Goal: Task Accomplishment & Management: Complete application form

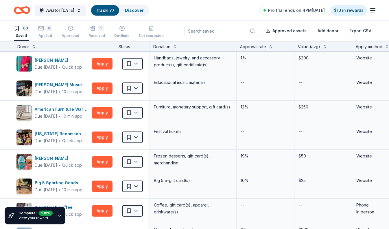
click at [131, 46] on div "Status" at bounding box center [132, 46] width 35 height 10
click at [43, 33] on div "16 Applied" at bounding box center [45, 31] width 14 height 13
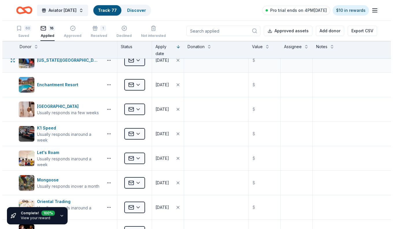
scroll to position [145, 0]
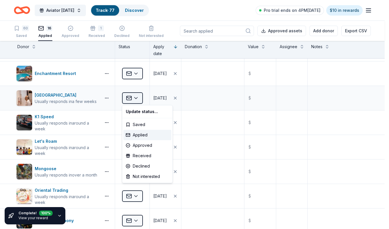
click at [137, 101] on html "3% Aviator Carnival Track · 77 Discover Pro trial ends on 4PM, 8/26 $10 in rewa…" at bounding box center [194, 114] width 389 height 229
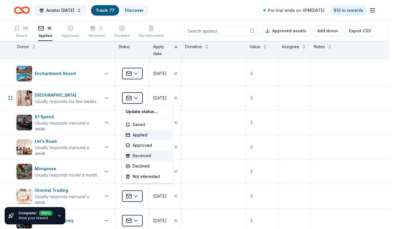
click at [136, 155] on div "Received" at bounding box center [147, 156] width 48 height 10
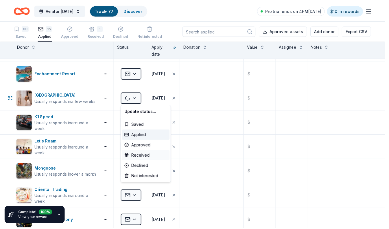
scroll to position [0, 0]
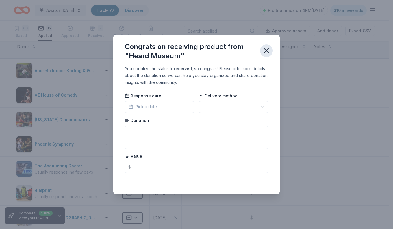
click at [266, 50] on icon "button" at bounding box center [266, 51] width 8 height 8
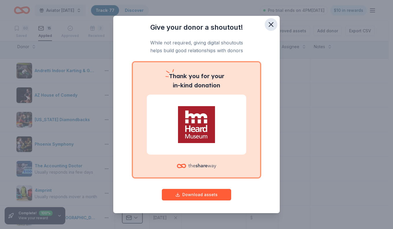
click at [271, 21] on icon "button" at bounding box center [271, 25] width 8 height 8
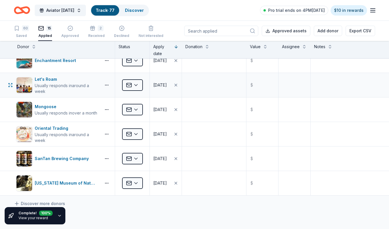
scroll to position [260, 0]
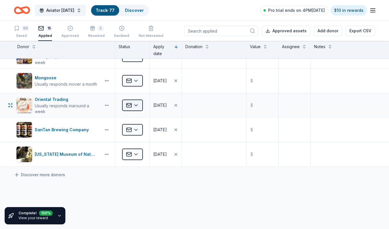
click at [139, 108] on html "3% Aviator Carnival Track · 77 Discover Pro trial ends on 4PM, 8/26 $10 in rewa…" at bounding box center [194, 114] width 389 height 229
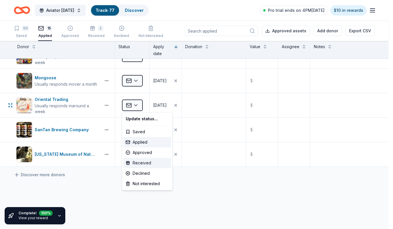
click at [141, 164] on div "Received" at bounding box center [147, 163] width 48 height 10
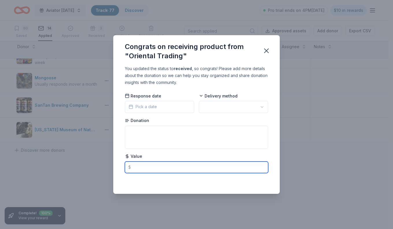
click at [177, 165] on input "text" at bounding box center [196, 168] width 143 height 12
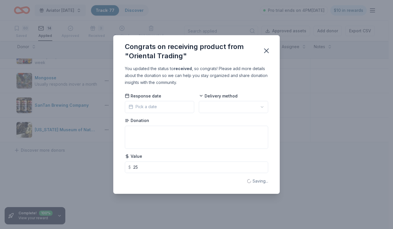
type input "25.00"
click at [214, 86] on div "You updated the status to received , so congrats! Please add more details about…" at bounding box center [196, 75] width 143 height 21
click at [266, 51] on icon "button" at bounding box center [266, 51] width 8 height 8
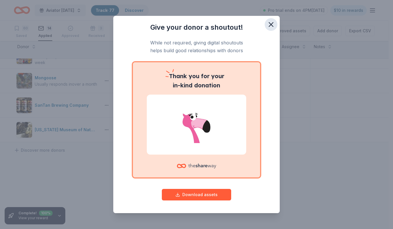
click at [270, 26] on icon "button" at bounding box center [271, 25] width 8 height 8
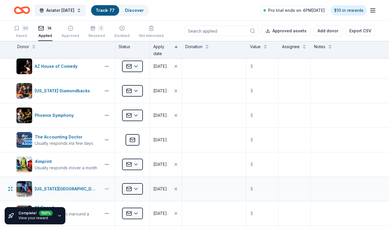
scroll to position [0, 0]
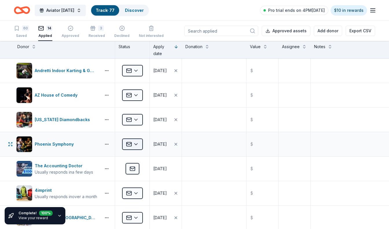
click at [136, 147] on html "3% Aviator Carnival Track · 77 Discover Pro trial ends on 4PM, 8/26 $10 in rewa…" at bounding box center [194, 114] width 389 height 229
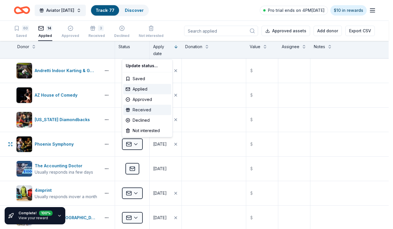
click at [139, 110] on div "Received" at bounding box center [147, 110] width 48 height 10
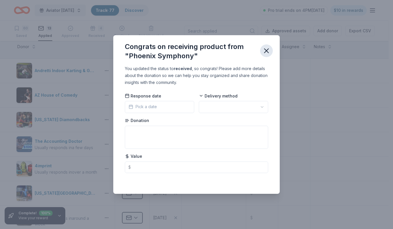
click at [266, 51] on icon "button" at bounding box center [266, 51] width 4 height 4
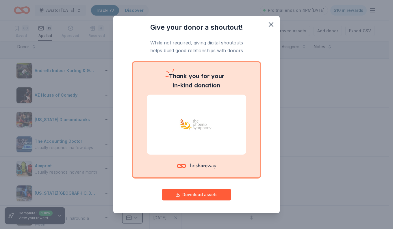
drag, startPoint x: 272, startPoint y: 27, endPoint x: 236, endPoint y: 19, distance: 37.4
click at [272, 27] on icon "button" at bounding box center [271, 25] width 8 height 8
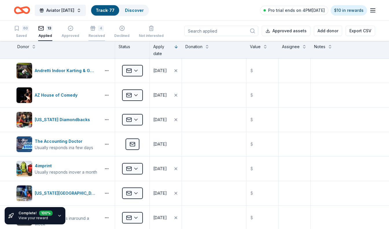
click at [96, 28] on div "4" at bounding box center [96, 25] width 16 height 6
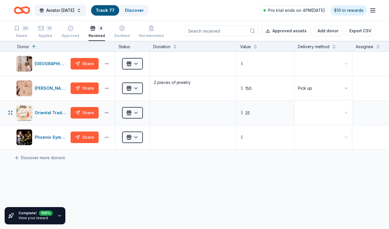
click at [334, 118] on html "3% Aviator Carnival Track · 77 Discover Pro trial ends on 4PM, 8/26 $10 in rewa…" at bounding box center [194, 114] width 389 height 229
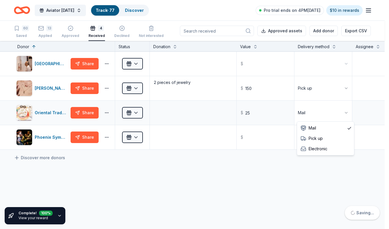
click at [343, 110] on html "3% Aviator Carnival Track · 77 Discover Pro trial ends on 4PM, 8/26 $10 in rewa…" at bounding box center [194, 114] width 389 height 229
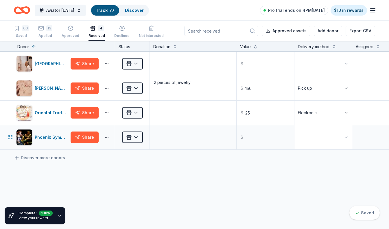
click at [337, 139] on html "3% Aviator Carnival Track · 77 Discover Pro trial ends on 4PM, 8/26 $10 in rewa…" at bounding box center [194, 114] width 389 height 229
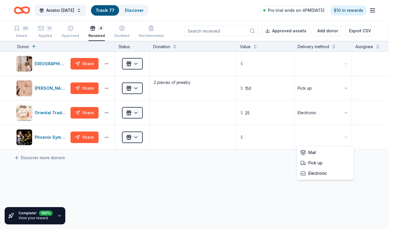
click at [173, 125] on html "3% Aviator Carnival Track · 77 Discover Pro trial ends on 4PM, 8/26 $10 in rewa…" at bounding box center [196, 114] width 393 height 229
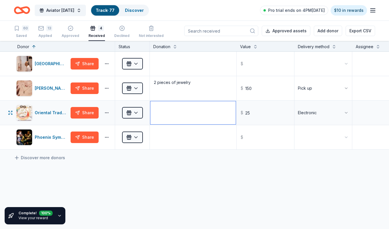
click at [178, 115] on textarea at bounding box center [192, 112] width 85 height 23
type textarea "Gift card"
type input "25.00"
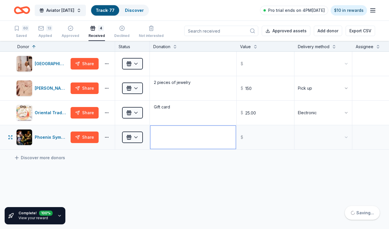
click at [180, 131] on textarea at bounding box center [192, 137] width 85 height 23
type textarea "2 tickets"
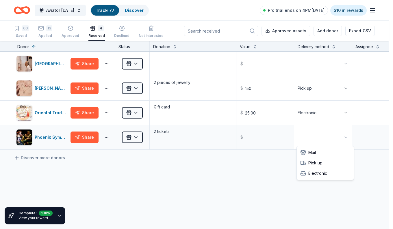
click at [333, 133] on html "3% Aviator Carnival Track · 77 Discover Pro trial ends on 4PM, 8/26 $10 in rewa…" at bounding box center [196, 114] width 393 height 229
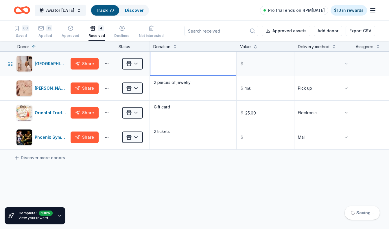
click at [186, 60] on textarea at bounding box center [192, 63] width 85 height 23
type textarea "2 tickets"
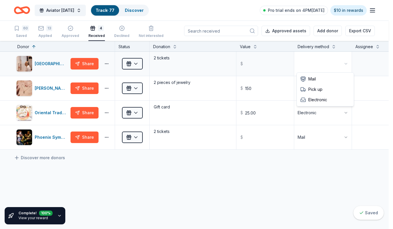
click at [341, 68] on html "3% Aviator Carnival Track · 77 Discover Pro trial ends on 4PM, 8/26 $10 in rewa…" at bounding box center [196, 114] width 393 height 229
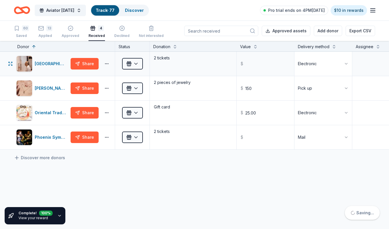
click at [313, 63] on html "3% Aviator Carnival Track · 77 Discover Pro trial ends on 4PM, 8/26 $10 in rewa…" at bounding box center [194, 114] width 389 height 229
click at [259, 198] on div "Heard Museum Share Received 2 tickets $ Mail Kendra Scott Share Received 2 piec…" at bounding box center [255, 155] width 510 height 207
click at [59, 216] on icon "button" at bounding box center [59, 216] width 5 height 5
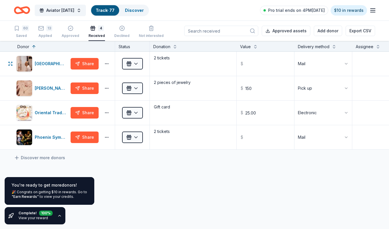
click at [59, 191] on div "🎉 Congrats on getting $10 in rewards. Go to "Earn Rewards" to view your credits." at bounding box center [50, 194] width 76 height 9
click at [27, 197] on link ""Earn Rewards"" at bounding box center [25, 197] width 27 height 5
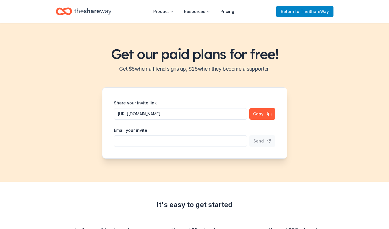
click at [312, 10] on span "to TheShareWay" at bounding box center [312, 11] width 34 height 5
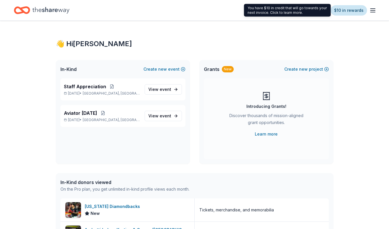
click at [348, 11] on link "$10 in rewards" at bounding box center [348, 10] width 36 height 10
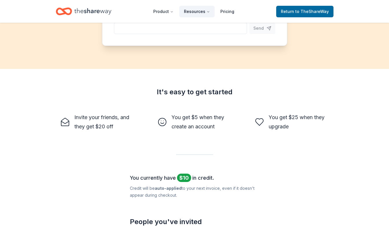
scroll to position [43, 0]
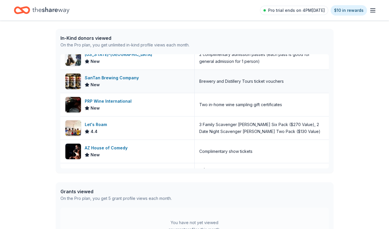
scroll to position [450, 0]
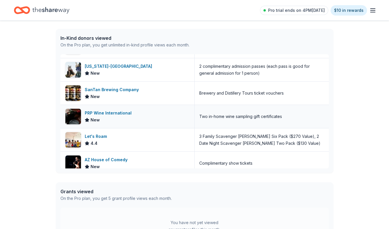
click at [99, 114] on div "PRP Wine International" at bounding box center [109, 113] width 49 height 7
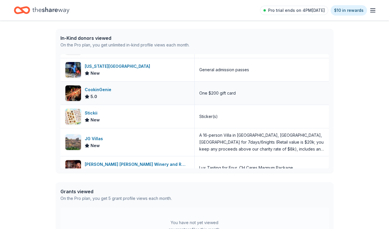
scroll to position [248, 0]
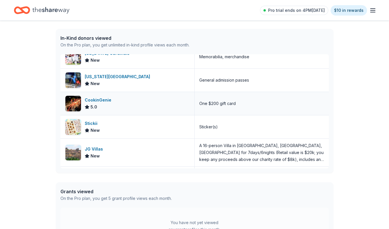
click at [100, 100] on div "CookinGenie" at bounding box center [99, 100] width 29 height 7
click at [96, 99] on div "CookinGenie" at bounding box center [99, 100] width 29 height 7
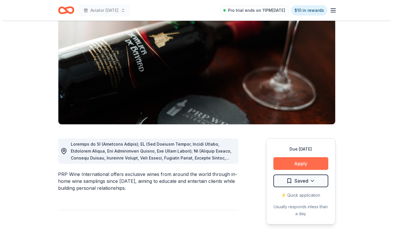
scroll to position [58, 0]
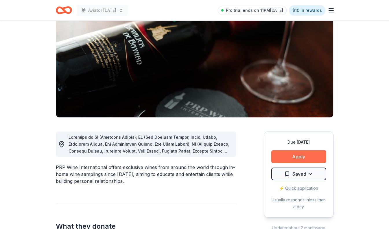
click at [284, 155] on button "Apply" at bounding box center [298, 157] width 55 height 13
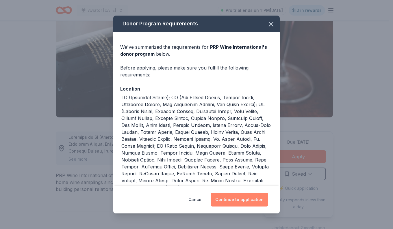
click at [232, 202] on button "Continue to application" at bounding box center [240, 200] width 58 height 14
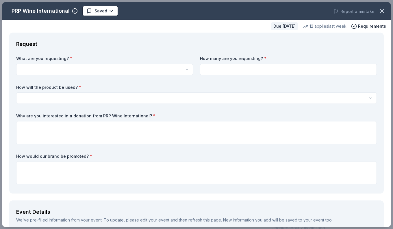
scroll to position [0, 0]
click at [66, 69] on html "Aviator Carnival Pro trial ends on 11PM, 8/26 $10 in rewards Due in 72 days Sha…" at bounding box center [196, 114] width 393 height 229
select select "Two in-home wine sampling gift certificates"
click at [268, 71] on input at bounding box center [288, 70] width 177 height 12
type input "2"
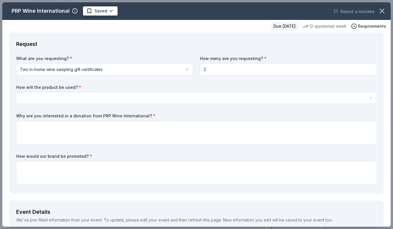
click at [247, 78] on div "What are you requesting? * Two in-home wine sampling gift certificates Two in-h…" at bounding box center [196, 121] width 361 height 131
click at [239, 67] on input "2" at bounding box center [288, 70] width 177 height 12
type input "1"
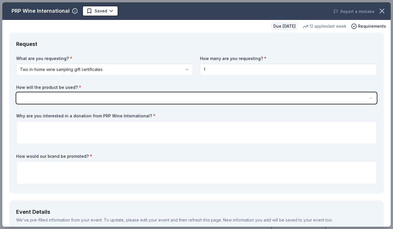
click at [16, 92] on button "button" at bounding box center [196, 98] width 361 height 12
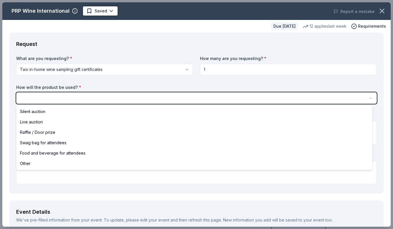
click at [209, 97] on html "Aviator Carnival Pro trial ends on 11PM, 8/26 $10 in rewards Due in 72 days Sha…" at bounding box center [196, 114] width 393 height 229
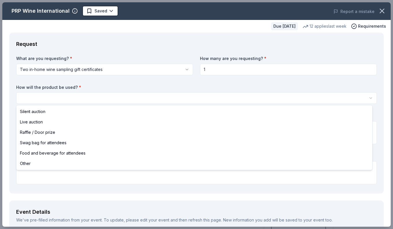
click at [368, 99] on html "Aviator Carnival Pro trial ends on 11PM, 8/26 $10 in rewards Due in 72 days Sha…" at bounding box center [196, 114] width 393 height 229
select select "raffleDoorPrize"
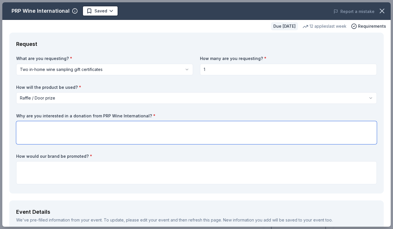
click at [58, 131] on textarea at bounding box center [196, 132] width 361 height 23
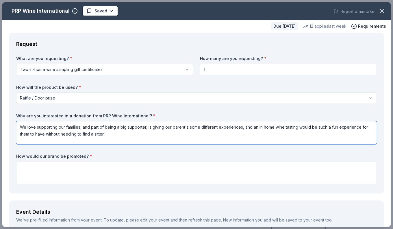
type textarea "We love supporting our families, and part of being a big supporter, is giving o…"
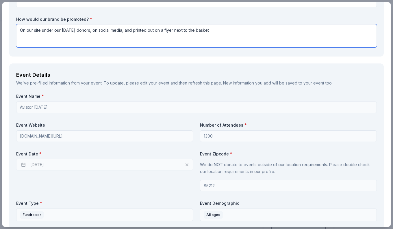
scroll to position [145, 0]
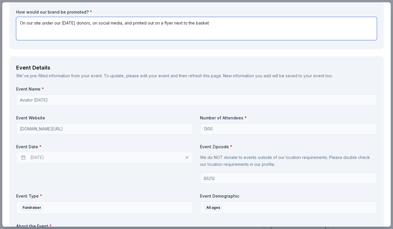
type textarea "On our site under our carnival donors, on social media, and printed out on a fl…"
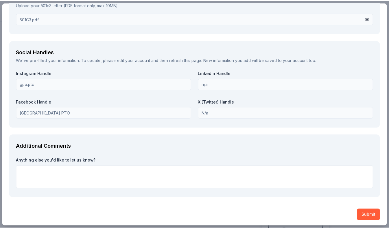
scroll to position [649, 0]
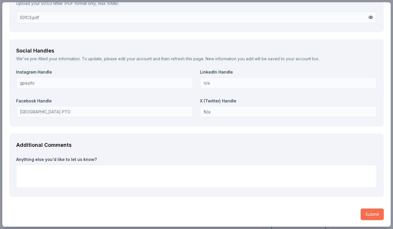
click at [365, 214] on button "Submit" at bounding box center [372, 215] width 23 height 12
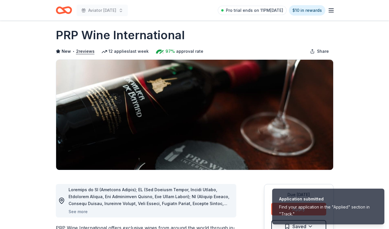
scroll to position [0, 0]
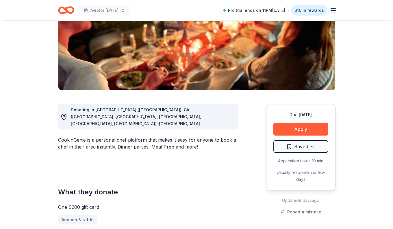
scroll to position [87, 0]
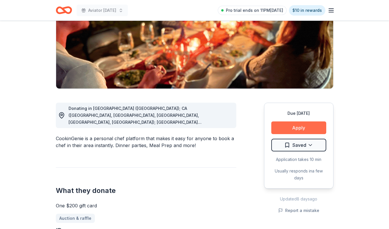
click at [296, 129] on button "Apply" at bounding box center [298, 128] width 55 height 13
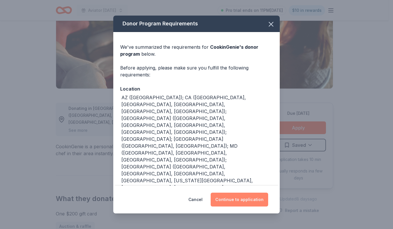
click at [234, 202] on button "Continue to application" at bounding box center [240, 200] width 58 height 14
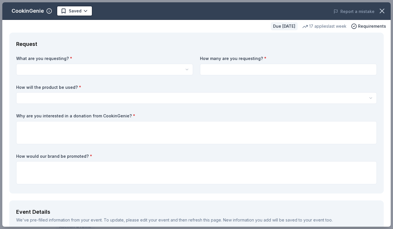
scroll to position [0, 0]
click at [84, 69] on html "Aviator [DATE] Pro trial ends on 11PM[DATE] $10 in rewards Due [DATE] Share Coo…" at bounding box center [196, 114] width 393 height 229
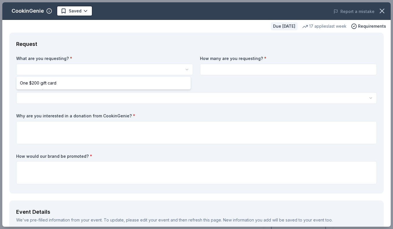
select select "One $200 gift card"
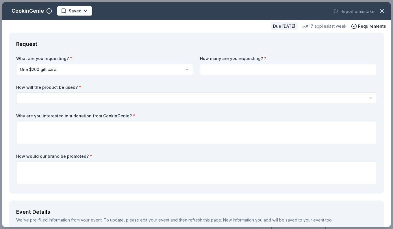
click at [223, 70] on input at bounding box center [288, 70] width 177 height 12
type input "1"
click at [68, 91] on div "How will the product be used? * Silent auction Live auction Raffle / Door prize…" at bounding box center [196, 95] width 361 height 20
click at [69, 96] on html "Aviator Carnival Pro trial ends on 11PM, 8/26 $10 in rewards Due in 72 days Sha…" at bounding box center [196, 114] width 393 height 229
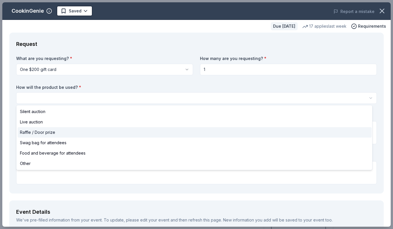
click at [31, 133] on span "Raffle / Door prize" at bounding box center [37, 132] width 35 height 7
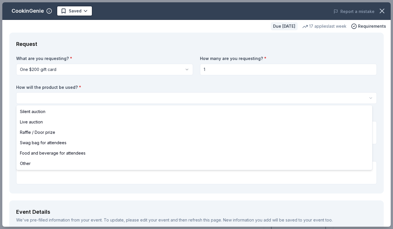
select select "raffleDoorPrize"
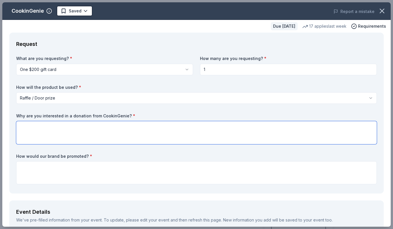
click at [29, 129] on textarea at bounding box center [196, 132] width 361 height 23
type textarea "we are looking for"
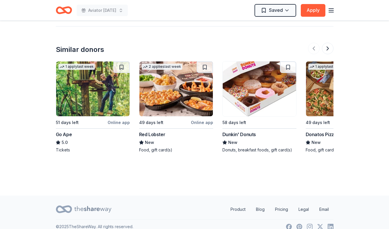
scroll to position [607, 0]
click at [82, 108] on img at bounding box center [92, 88] width 73 height 55
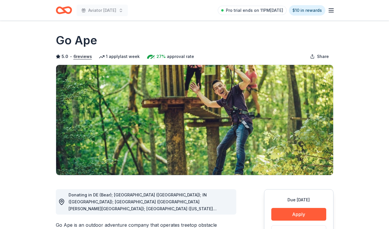
click at [60, 10] on icon "Home" at bounding box center [64, 10] width 16 height 14
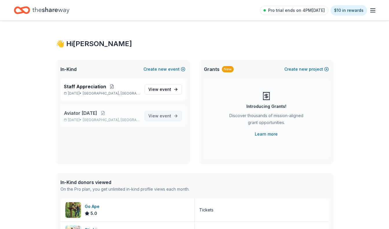
click at [159, 116] on span "View event" at bounding box center [159, 116] width 23 height 7
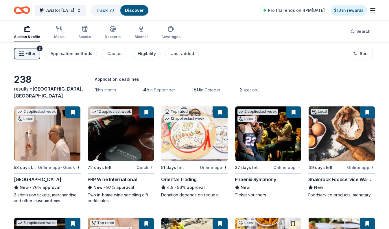
click at [44, 51] on div "Filter 2 Application methods Causes Eligibility Just added" at bounding box center [106, 54] width 185 height 12
click at [33, 53] on span "Filter" at bounding box center [30, 53] width 10 height 7
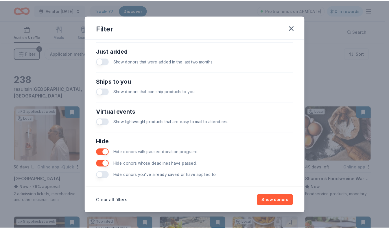
scroll to position [232, 0]
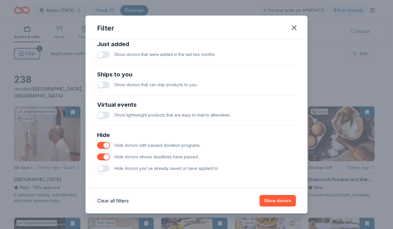
click at [99, 167] on button "button" at bounding box center [103, 168] width 13 height 7
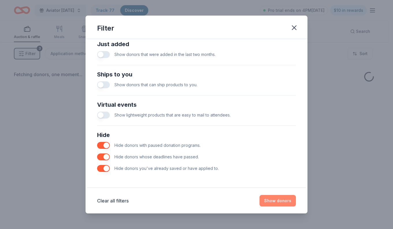
click at [282, 204] on button "Show donors" at bounding box center [278, 201] width 36 height 12
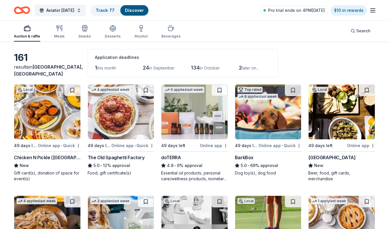
scroll to position [29, 0]
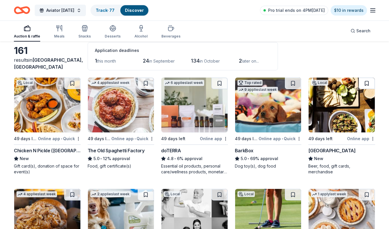
click at [367, 86] on button at bounding box center [366, 84] width 16 height 12
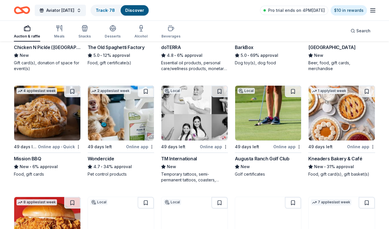
scroll to position [145, 0]
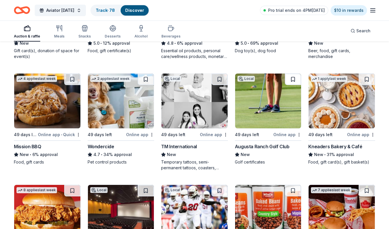
click at [296, 78] on button at bounding box center [293, 80] width 16 height 12
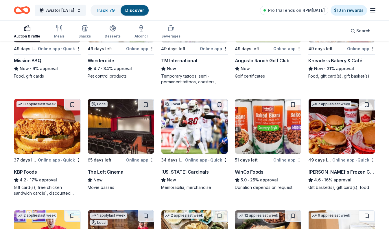
scroll to position [260, 0]
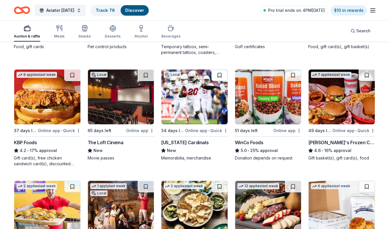
click at [221, 75] on button at bounding box center [219, 76] width 16 height 12
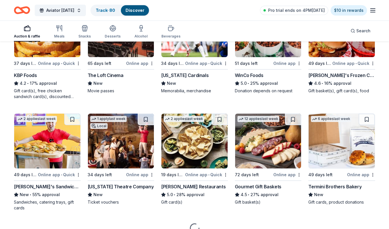
scroll to position [356, 0]
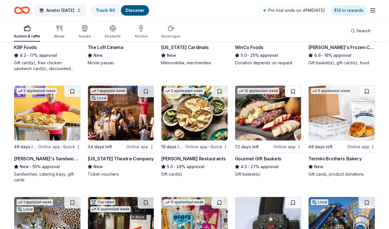
click at [290, 92] on button at bounding box center [293, 92] width 16 height 12
click at [145, 91] on button at bounding box center [146, 92] width 16 height 12
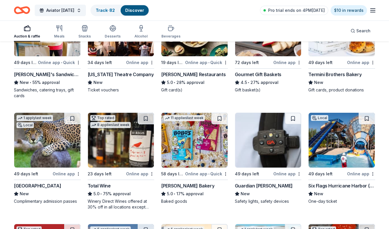
scroll to position [471, 0]
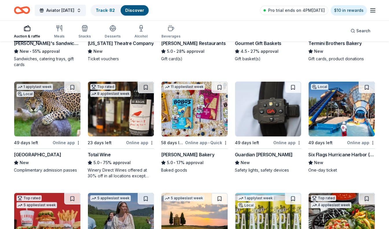
click at [269, 111] on img at bounding box center [268, 109] width 66 height 55
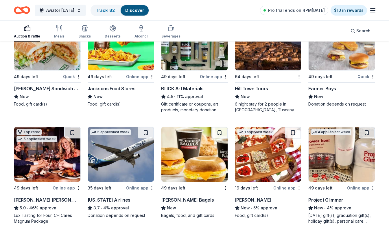
scroll to position [1004, 0]
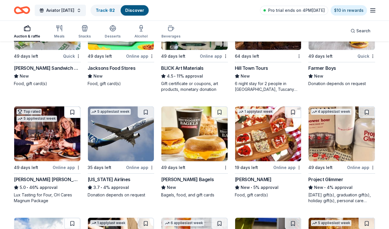
click at [73, 113] on button at bounding box center [72, 113] width 16 height 12
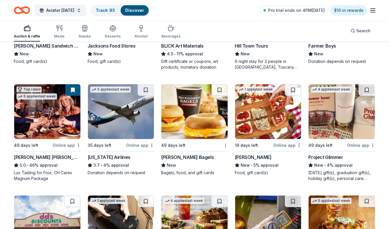
scroll to position [1062, 0]
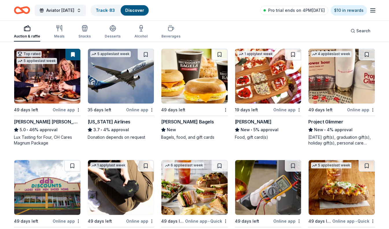
click at [330, 96] on img at bounding box center [341, 76] width 66 height 55
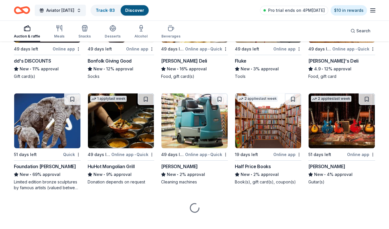
scroll to position [1235, 0]
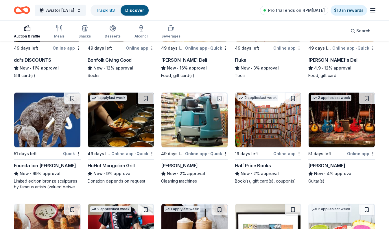
click at [177, 124] on img at bounding box center [194, 120] width 66 height 55
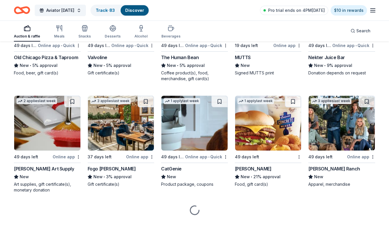
scroll to position [1465, 0]
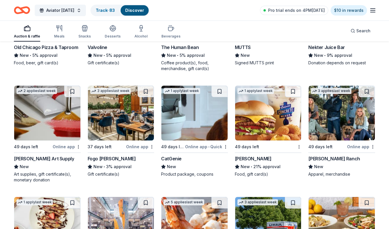
click at [179, 115] on img at bounding box center [194, 113] width 66 height 55
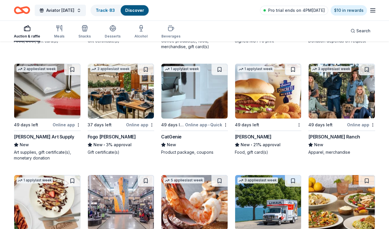
scroll to position [1494, 0]
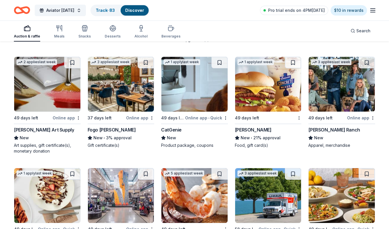
click at [34, 103] on img at bounding box center [47, 84] width 66 height 55
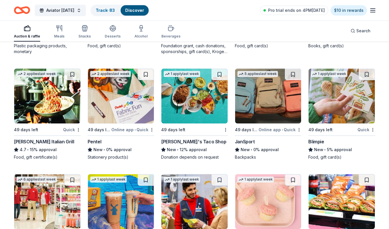
scroll to position [1833, 0]
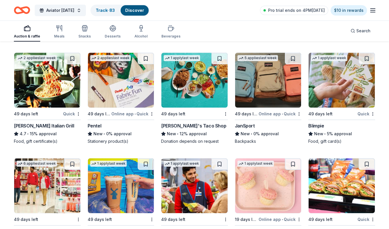
click at [115, 101] on img at bounding box center [121, 80] width 66 height 55
click at [151, 56] on button at bounding box center [146, 59] width 16 height 12
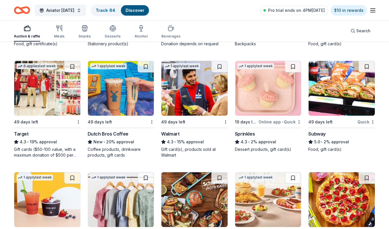
scroll to position [1964, 0]
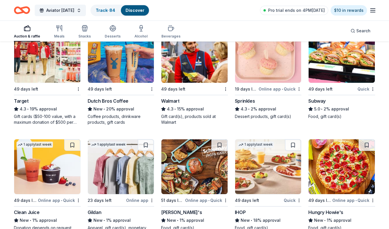
click at [259, 77] on img at bounding box center [268, 55] width 66 height 55
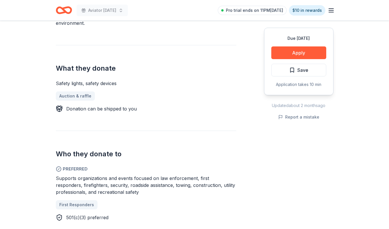
scroll to position [231, 0]
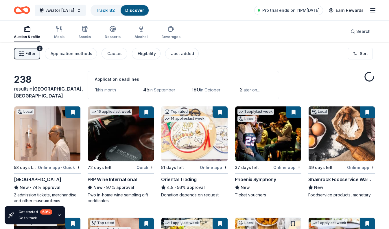
scroll to position [356, 0]
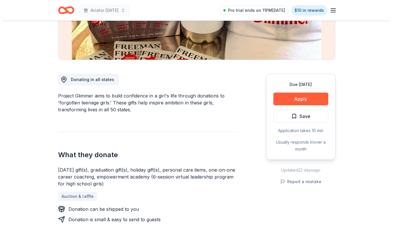
scroll to position [145, 0]
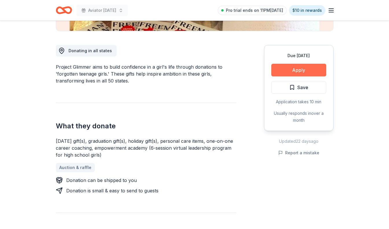
click at [286, 72] on button "Apply" at bounding box center [298, 70] width 55 height 13
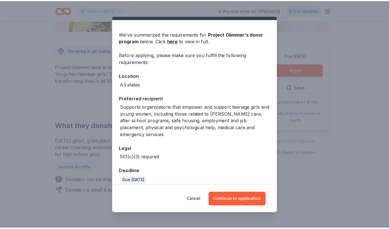
scroll to position [18, 0]
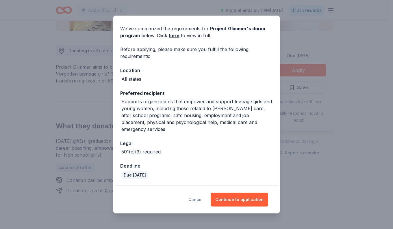
click at [200, 201] on button "Cancel" at bounding box center [195, 200] width 14 height 14
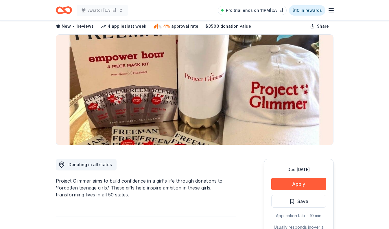
scroll to position [29, 0]
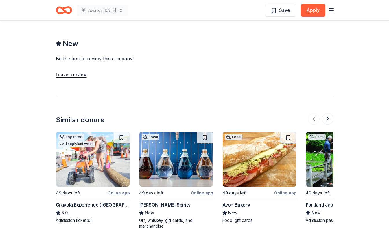
scroll to position [636, 0]
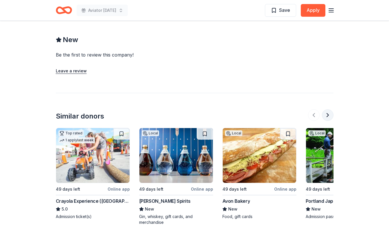
click at [327, 110] on button at bounding box center [328, 116] width 12 height 12
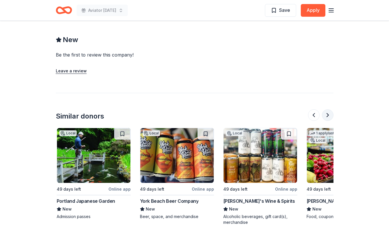
scroll to position [0, 250]
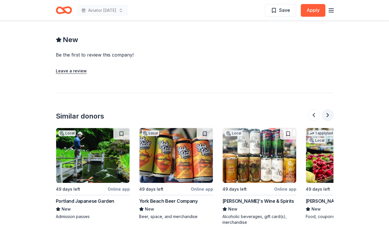
click at [327, 110] on button at bounding box center [328, 116] width 12 height 12
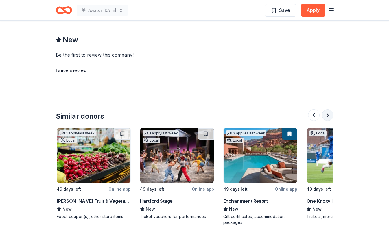
scroll to position [0, 499]
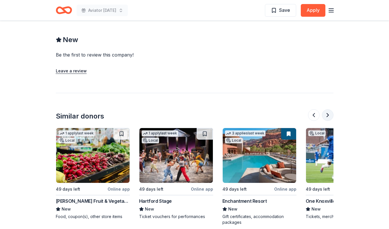
click at [327, 110] on button at bounding box center [328, 116] width 12 height 12
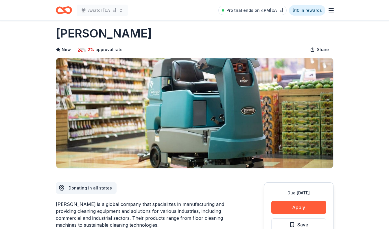
scroll to position [0, 0]
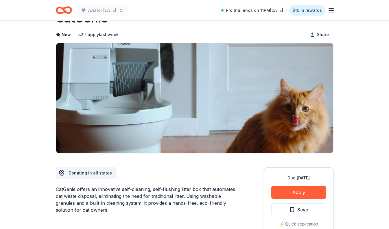
scroll to position [29, 0]
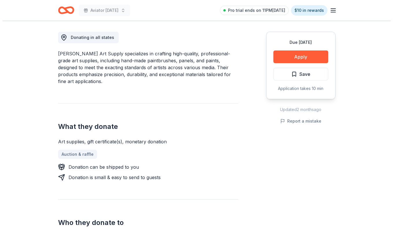
scroll to position [202, 0]
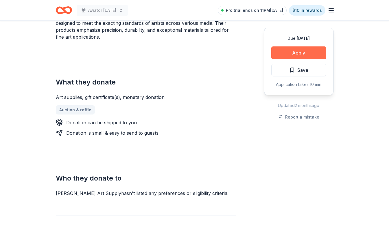
click at [290, 57] on button "Apply" at bounding box center [298, 53] width 55 height 13
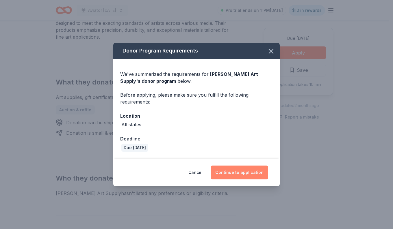
click at [235, 172] on button "Continue to application" at bounding box center [240, 173] width 58 height 14
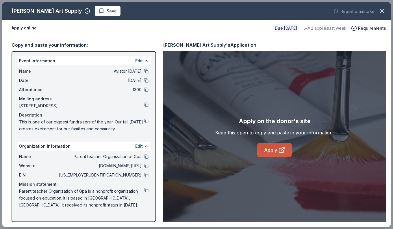
click at [266, 148] on link "Apply" at bounding box center [274, 150] width 35 height 14
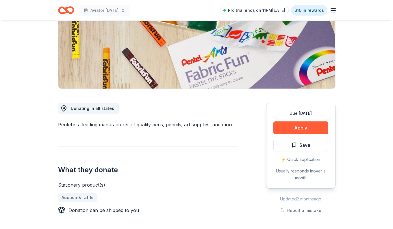
scroll to position [116, 0]
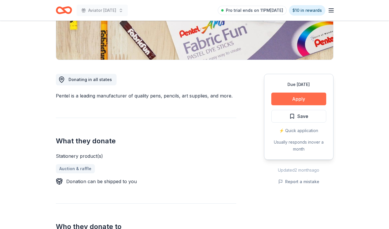
click at [303, 97] on button "Apply" at bounding box center [298, 99] width 55 height 13
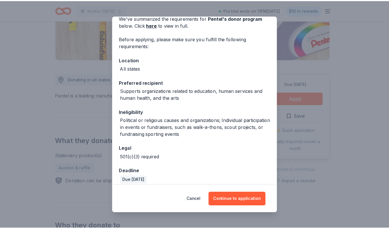
scroll to position [34, 0]
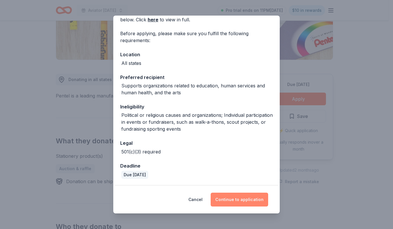
click at [238, 200] on button "Continue to application" at bounding box center [240, 200] width 58 height 14
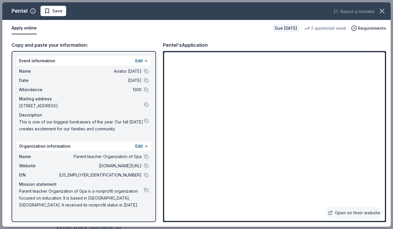
drag, startPoint x: 78, startPoint y: 199, endPoint x: 69, endPoint y: 203, distance: 10.2
click at [78, 199] on span "Parent teacher Organization of Gpa is a nonprofit organization focused on educa…" at bounding box center [81, 198] width 125 height 21
drag, startPoint x: 66, startPoint y: 204, endPoint x: 20, endPoint y: 191, distance: 48.6
click at [15, 189] on div "Event information Edit Name Aviator Carnival Date 11/07/25 Attendance 1300 Mail…" at bounding box center [84, 136] width 145 height 171
click at [19, 190] on span "Parent teacher Organization of Gpa is a nonprofit organization focused on educa…" at bounding box center [81, 198] width 125 height 21
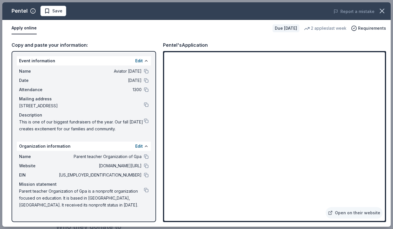
click at [19, 190] on span "Parent teacher Organization of Gpa is a nonprofit organization focused on educa…" at bounding box center [81, 198] width 125 height 21
drag, startPoint x: 21, startPoint y: 190, endPoint x: 141, endPoint y: 190, distance: 120.0
click at [86, 201] on span "Parent teacher Organization of Gpa is a nonprofit organization focused on educa…" at bounding box center [81, 198] width 125 height 21
click at [145, 189] on button at bounding box center [146, 190] width 5 height 5
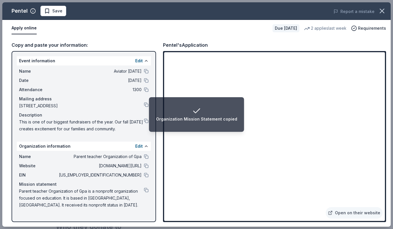
click at [150, 34] on div "Apply online" at bounding box center [140, 28] width 256 height 12
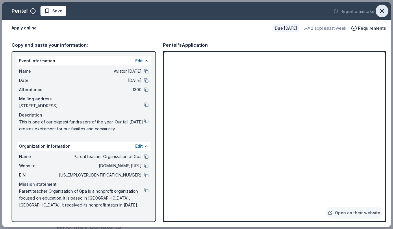
click at [385, 12] on icon "button" at bounding box center [382, 11] width 8 height 8
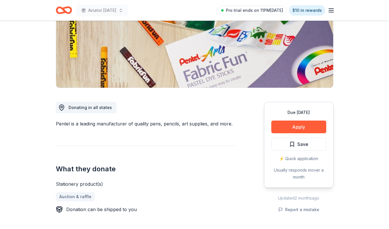
scroll to position [87, 0]
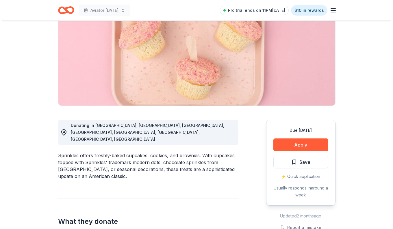
scroll to position [58, 0]
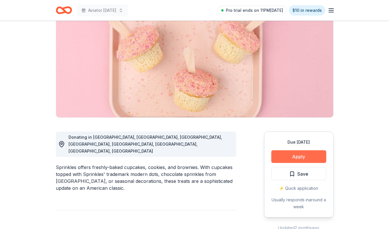
click at [291, 158] on button "Apply" at bounding box center [298, 157] width 55 height 13
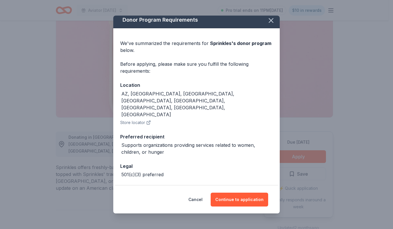
scroll to position [6, 0]
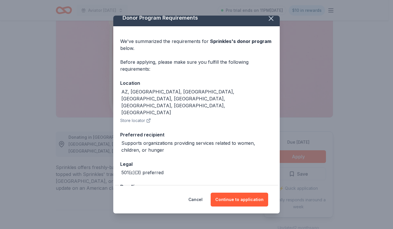
click at [133, 117] on button "Store locator" at bounding box center [135, 120] width 31 height 7
click at [244, 201] on button "Continue to application" at bounding box center [240, 200] width 58 height 14
